Goal: Task Accomplishment & Management: Manage account settings

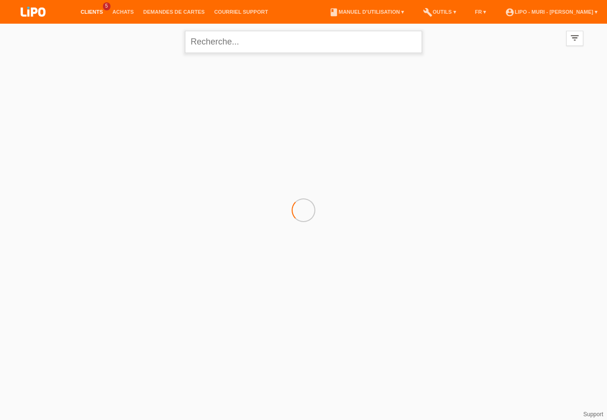
click at [207, 45] on input "text" at bounding box center [303, 42] width 237 height 22
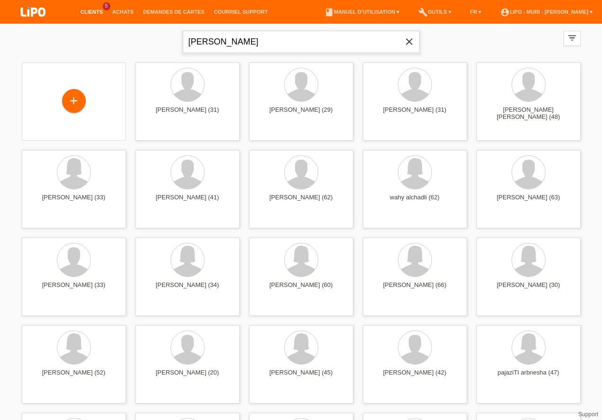
type input "idris ismail"
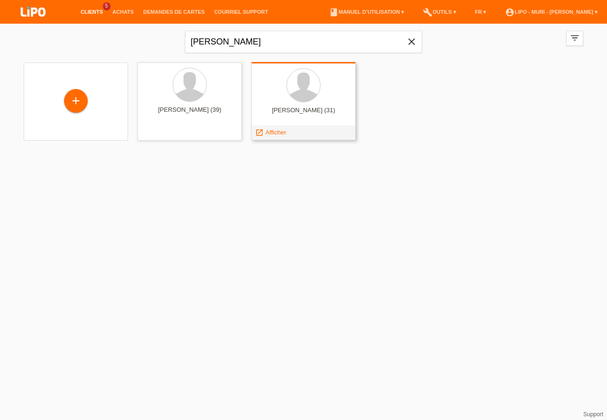
click at [281, 133] on span "Afficher" at bounding box center [275, 132] width 21 height 7
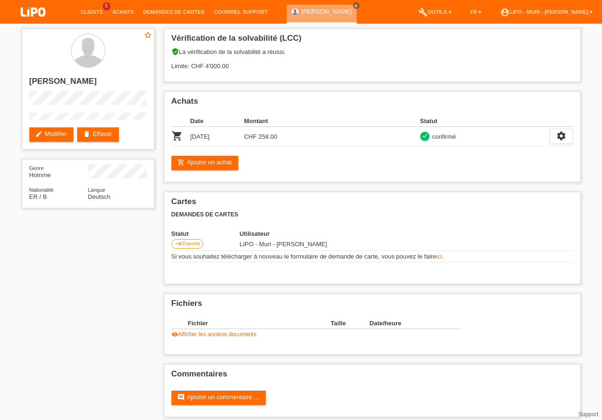
scroll to position [7, 0]
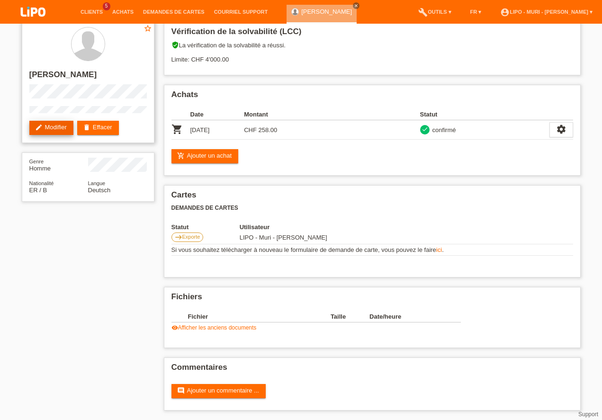
click at [49, 130] on link "edit Modifier" at bounding box center [51, 128] width 44 height 14
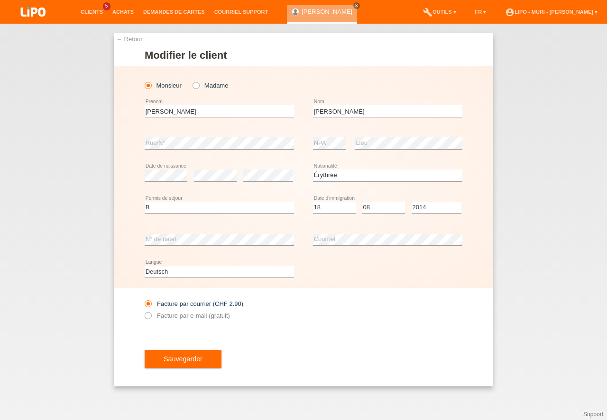
select select "ER"
select select "B"
select select "18"
select select "08"
select select "2014"
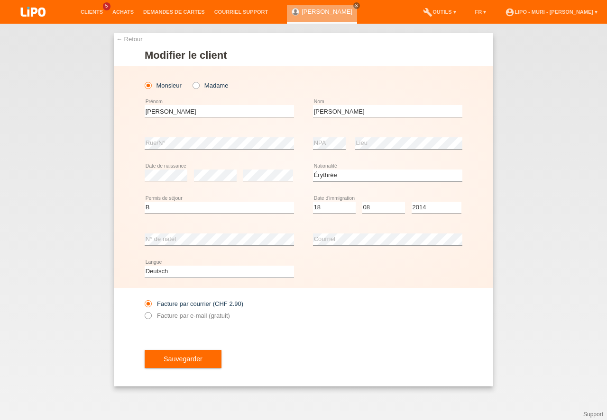
drag, startPoint x: 149, startPoint y: 315, endPoint x: 159, endPoint y: 319, distance: 10.8
click at [143, 311] on icon at bounding box center [143, 311] width 0 height 0
click at [149, 316] on input "Facture par e-mail (gratuit)" at bounding box center [148, 318] width 6 height 12
radio input "true"
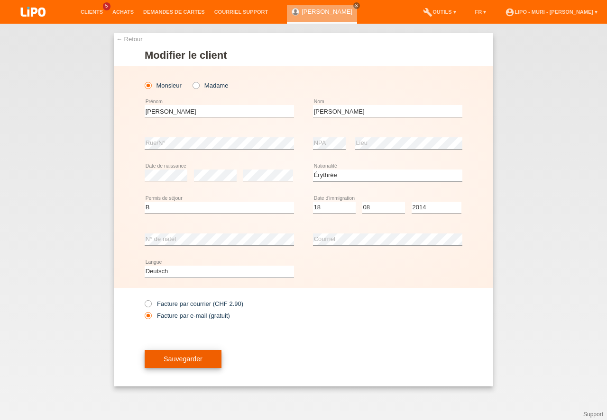
click at [194, 360] on button "Sauvegarder" at bounding box center [183, 359] width 77 height 18
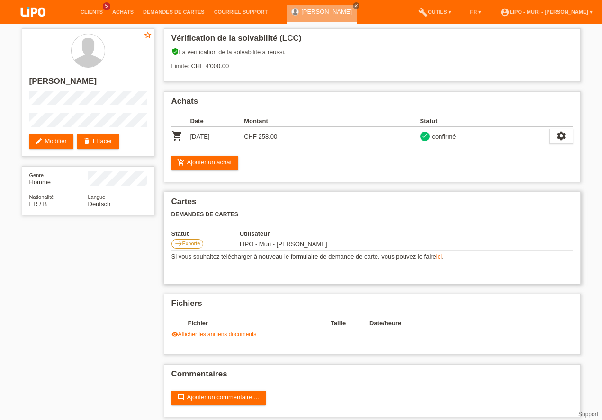
scroll to position [7, 0]
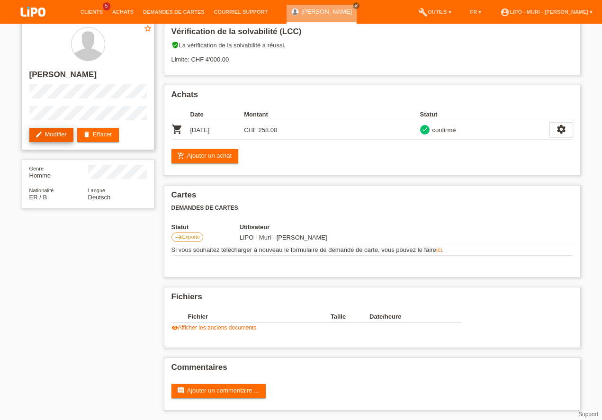
click at [53, 134] on link "edit Modifier" at bounding box center [51, 135] width 44 height 14
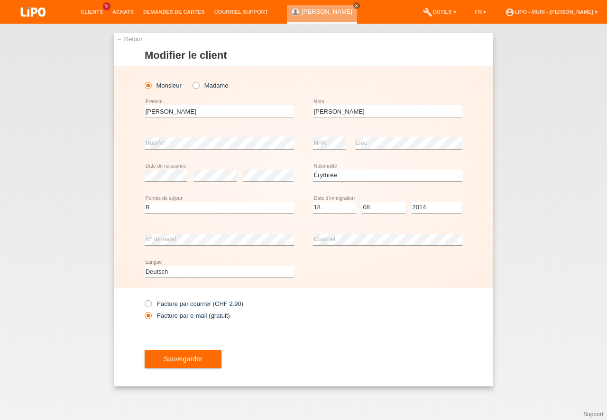
select select "ER"
select select "B"
select select "18"
select select "08"
select select "2014"
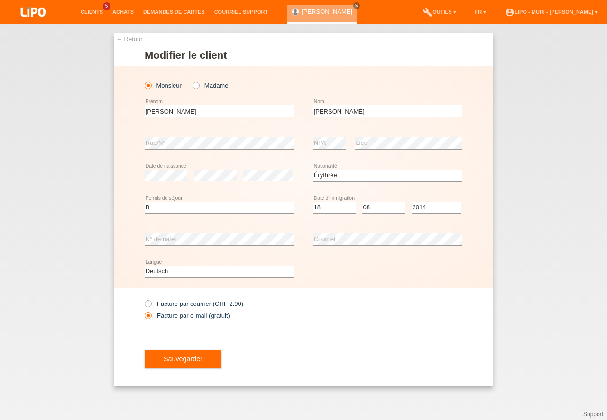
click at [133, 37] on link "← Retour" at bounding box center [129, 39] width 27 height 7
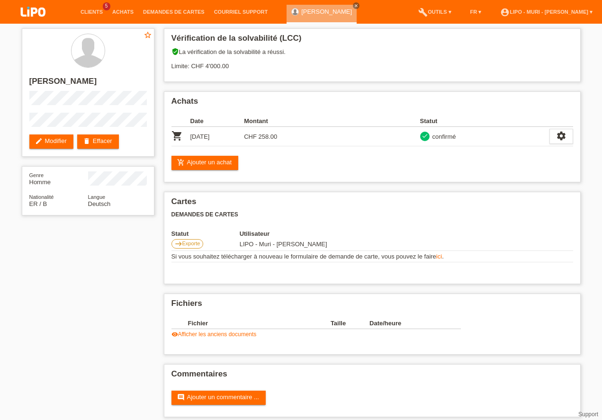
click at [29, 299] on div "star_border [PERSON_NAME] edit Modifier delete Effacer Genre Homme Nationalité …" at bounding box center [301, 225] width 569 height 403
click at [58, 275] on div "star_border [PERSON_NAME] edit Modifier delete Effacer Genre Homme Nationalité …" at bounding box center [301, 225] width 569 height 403
